Goal: Task Accomplishment & Management: Use online tool/utility

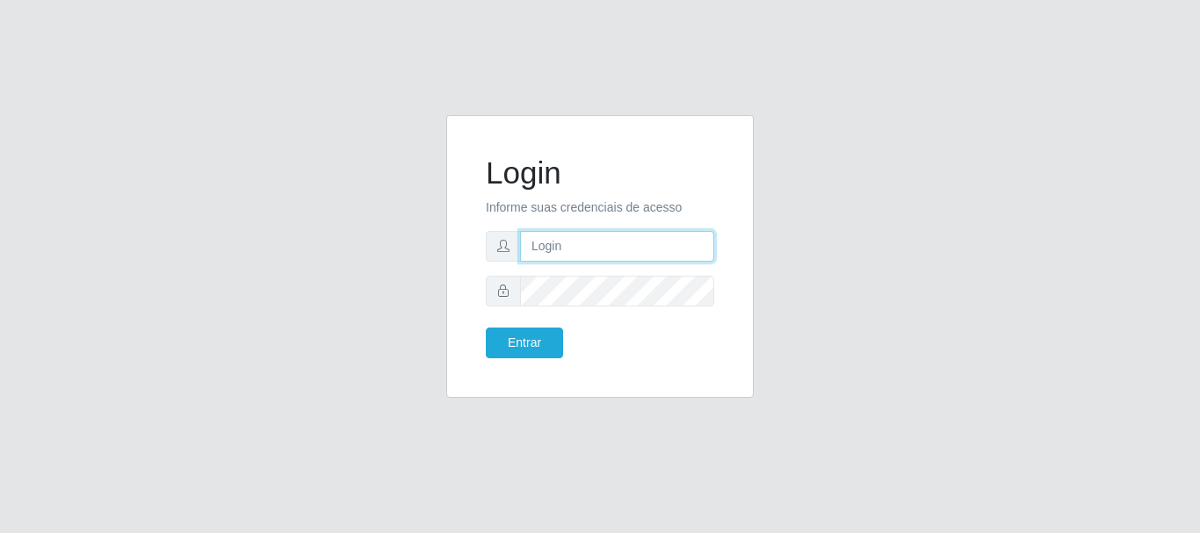
click at [670, 236] on input "text" at bounding box center [617, 246] width 194 height 31
type input "[EMAIL_ADDRESS][DOMAIN_NAME]"
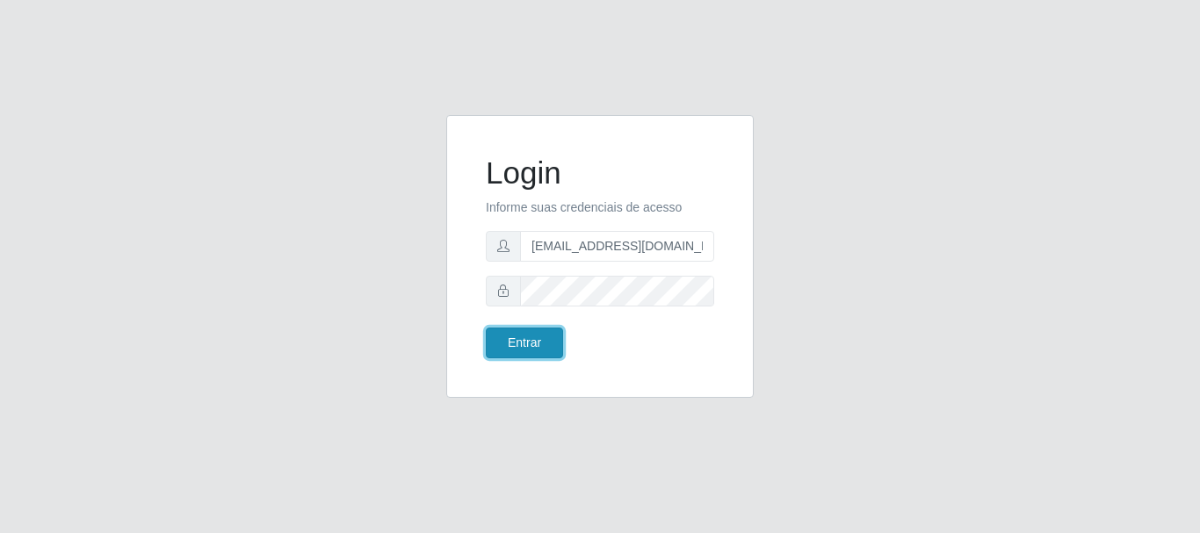
click at [517, 335] on button "Entrar" at bounding box center [524, 343] width 77 height 31
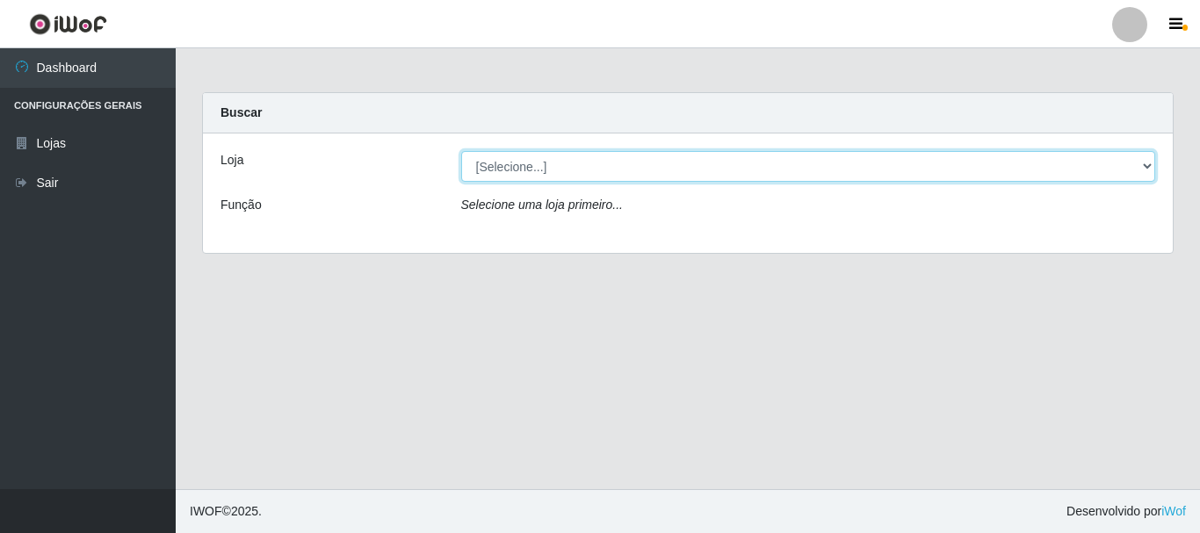
click at [1149, 162] on select "[Selecione...] SuperFácil Atacado - Rodoviária" at bounding box center [808, 166] width 695 height 31
select select "400"
click at [461, 151] on select "[Selecione...] SuperFácil Atacado - Rodoviária" at bounding box center [808, 166] width 695 height 31
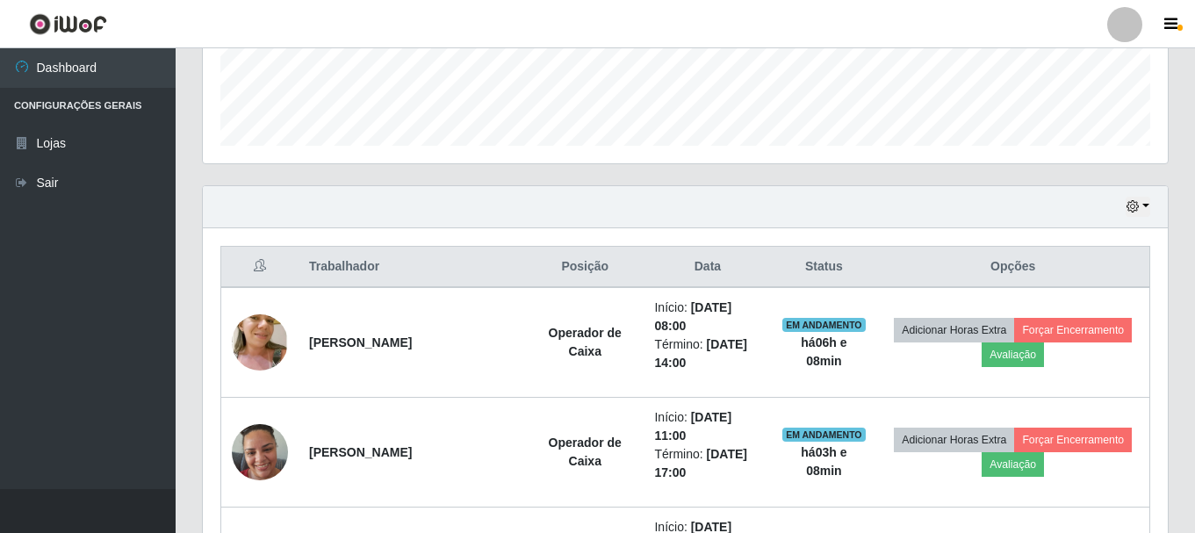
scroll to position [527, 0]
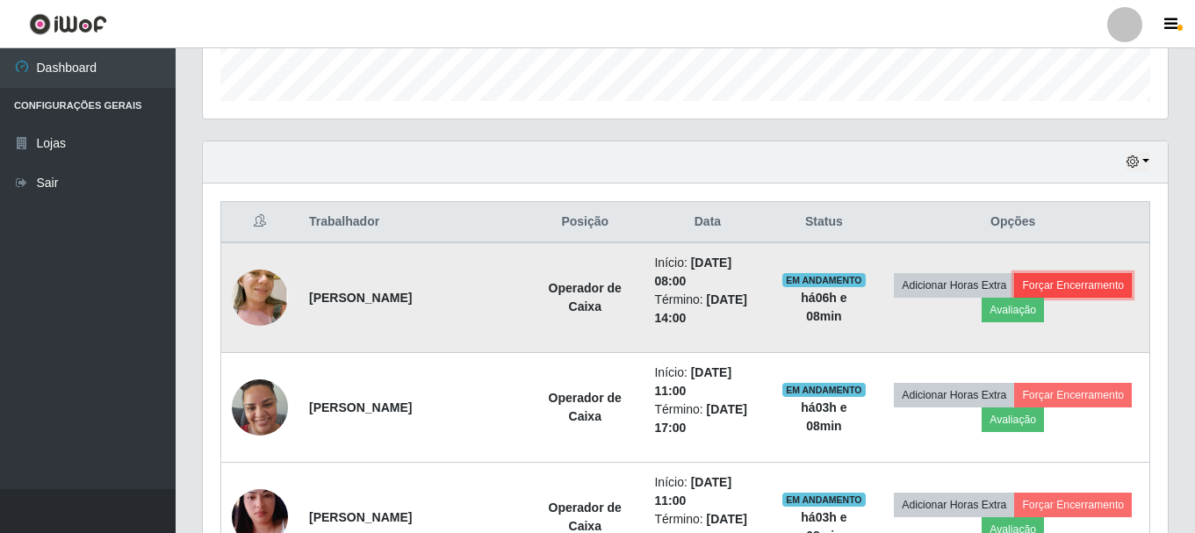
click at [1043, 289] on button "Forçar Encerramento" at bounding box center [1073, 285] width 118 height 25
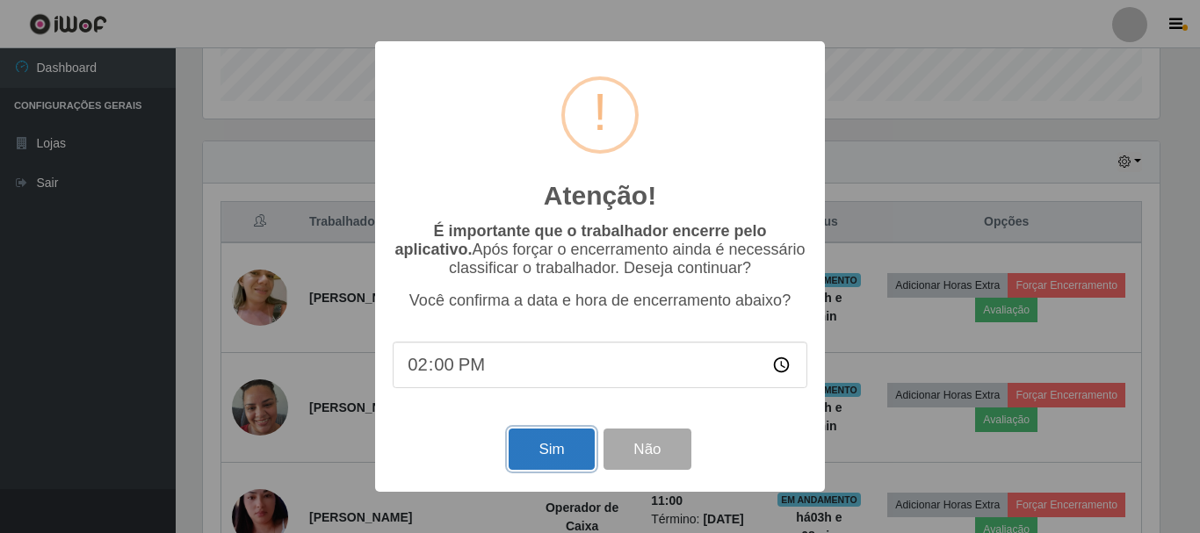
click at [529, 451] on button "Sim" at bounding box center [551, 449] width 85 height 41
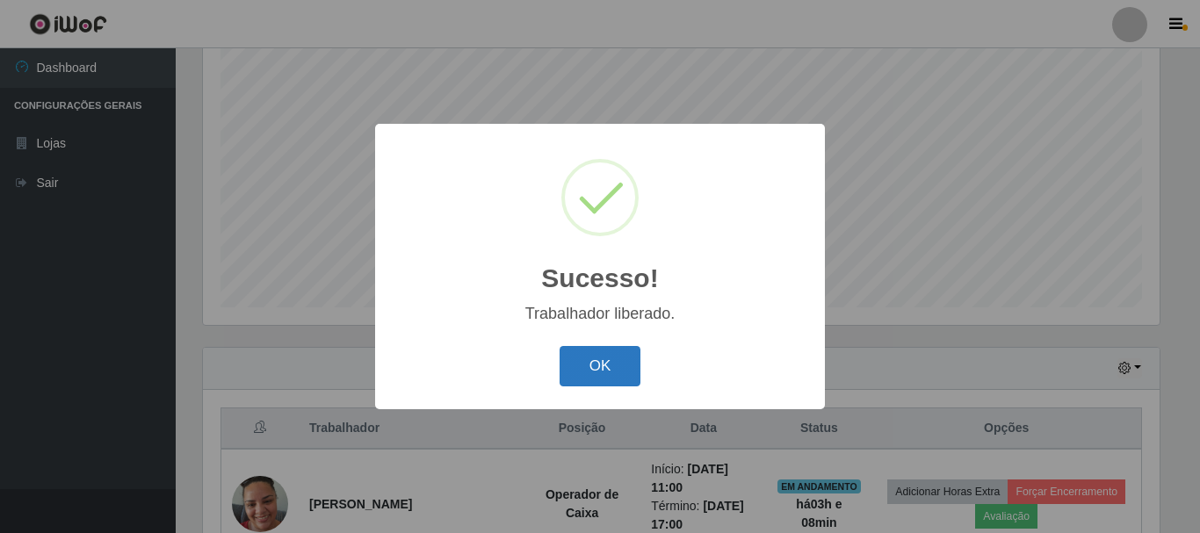
click at [599, 363] on button "OK" at bounding box center [600, 366] width 82 height 41
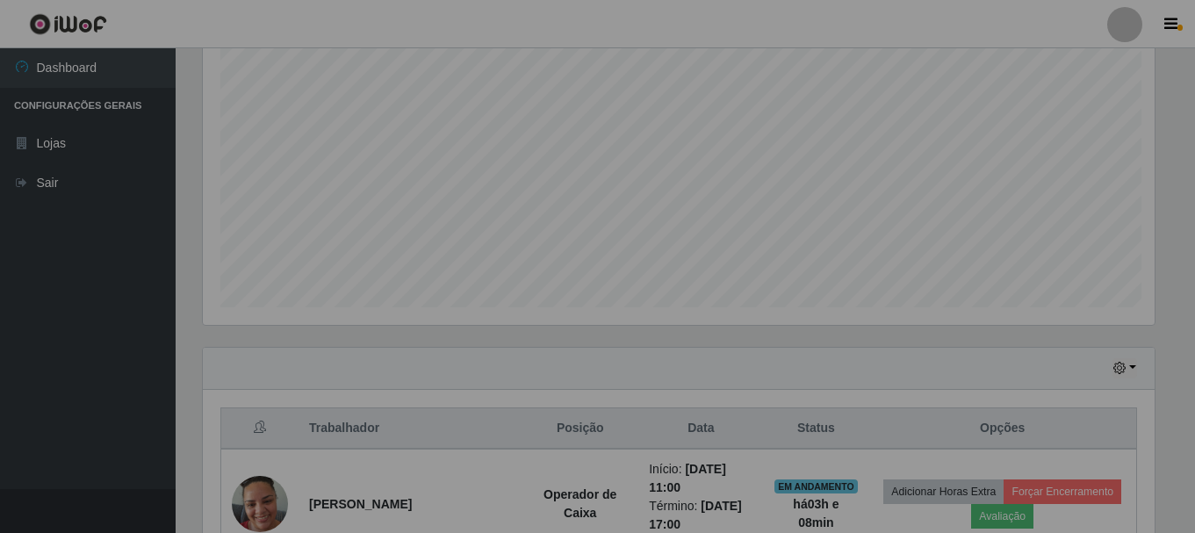
scroll to position [364, 965]
